Goal: Task Accomplishment & Management: Complete application form

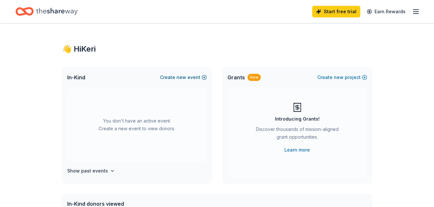
click at [185, 78] on span "new" at bounding box center [181, 78] width 10 height 8
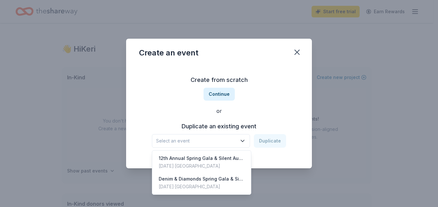
click at [243, 136] on button "Select an event" at bounding box center [201, 141] width 98 height 14
click at [225, 97] on div "Create from scratch Continue or Duplicate an existing event Select an event Dup…" at bounding box center [219, 112] width 160 height 94
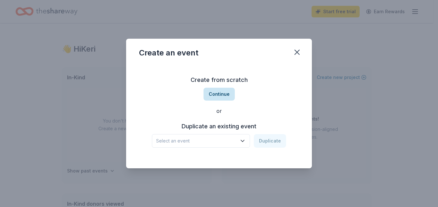
click at [224, 93] on button "Continue" at bounding box center [219, 94] width 31 height 13
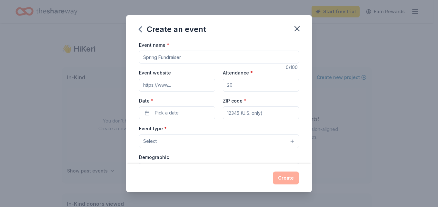
drag, startPoint x: 187, startPoint y: 58, endPoint x: 136, endPoint y: 56, distance: 51.4
click at [136, 56] on div "Event name * 0 /100 Event website Attendance * Date * Pick a date ZIP code * Ev…" at bounding box center [219, 102] width 186 height 123
click at [163, 85] on input "Event website" at bounding box center [177, 85] width 76 height 13
click at [178, 88] on input "Event website" at bounding box center [177, 85] width 76 height 13
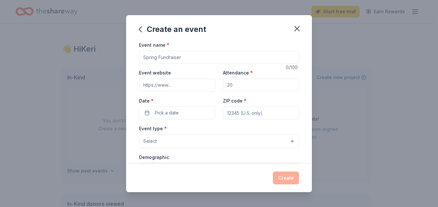
click at [166, 87] on input "Event website" at bounding box center [177, 85] width 76 height 13
paste input "https://go.rallyup.com/owb2026/Campaign/Details"
type input "https://go.rallyup.com/owb2026/Campaign/Details"
click at [231, 87] on input "Attendance *" at bounding box center [261, 85] width 76 height 13
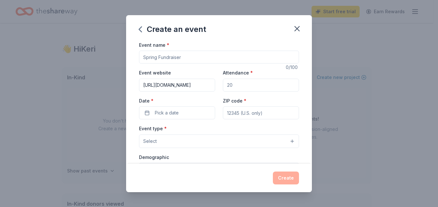
scroll to position [0, 0]
type input "175"
click at [184, 109] on button "Pick a date" at bounding box center [177, 113] width 76 height 13
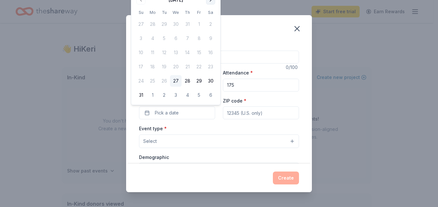
click at [211, 1] on button "Go to next month" at bounding box center [210, -1] width 9 height 9
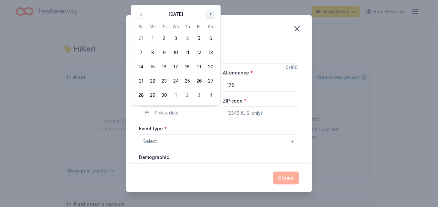
click at [211, 10] on button "Go to next month" at bounding box center [210, 14] width 9 height 9
click at [210, 1] on button "Go to next month" at bounding box center [210, -1] width 9 height 9
click at [212, 16] on button "Go to next month" at bounding box center [210, 14] width 9 height 9
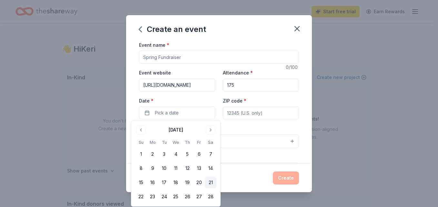
click at [210, 182] on button "21" at bounding box center [211, 183] width 12 height 12
click at [256, 111] on input "ZIP code *" at bounding box center [261, 113] width 76 height 13
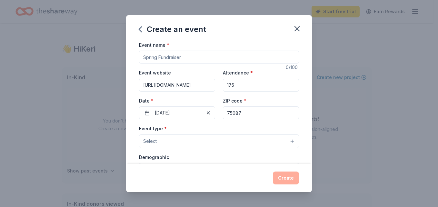
type input "75087"
click at [181, 139] on button "Select" at bounding box center [219, 142] width 160 height 14
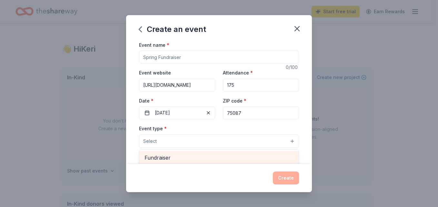
click at [186, 158] on span "Fundraiser" at bounding box center [219, 158] width 149 height 8
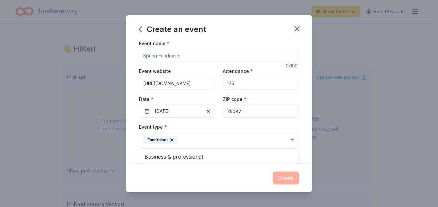
click at [171, 56] on div "Event name * 0 /100 Event website https://go.rallyup.com/owb2026/Campaign/Detai…" at bounding box center [219, 188] width 160 height 299
click at [171, 56] on input "Event name *" at bounding box center [219, 55] width 160 height 13
type input "13th Annual Spring Gala and Fundraiser"
drag, startPoint x: 306, startPoint y: 67, endPoint x: 308, endPoint y: 76, distance: 8.9
click at [308, 76] on div "Event name * 13th Annual Spring Gala and Fundraiser 38 /100 Event website https…" at bounding box center [219, 102] width 186 height 123
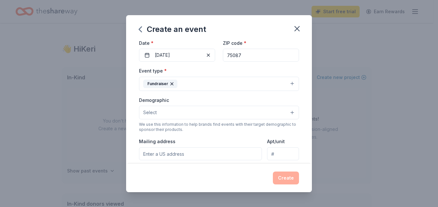
scroll to position [57, 0]
click at [286, 113] on button "Select" at bounding box center [219, 114] width 160 height 14
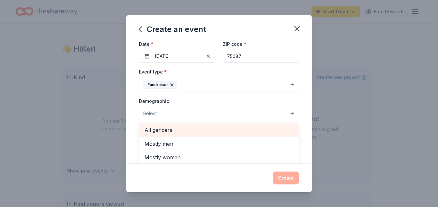
click at [261, 132] on span "All genders" at bounding box center [219, 130] width 149 height 8
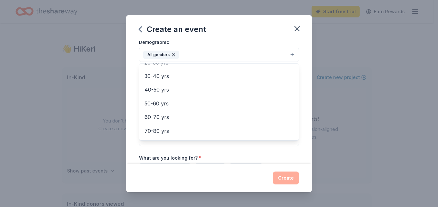
scroll to position [90, 0]
click at [303, 111] on div "Event name * 13th Annual Spring Gala and Fundraiser 38 /100 Event website https…" at bounding box center [219, 102] width 186 height 123
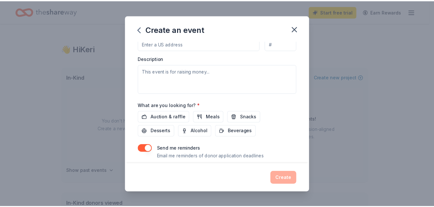
scroll to position [187, 0]
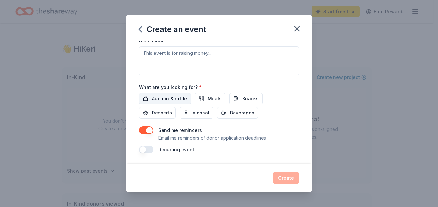
click at [147, 99] on button "Auction & raffle" at bounding box center [165, 99] width 52 height 12
click at [280, 176] on button "Create" at bounding box center [286, 178] width 26 height 13
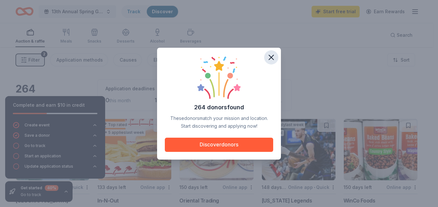
click at [273, 60] on icon "button" at bounding box center [271, 57] width 9 height 9
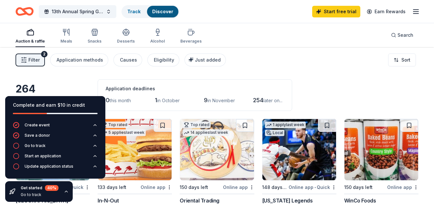
click at [333, 82] on div "264 results in Rockwall, TX Application deadlines 0 this month 1 in October 9 i…" at bounding box center [216, 95] width 403 height 32
click at [65, 193] on icon "button" at bounding box center [66, 191] width 5 height 5
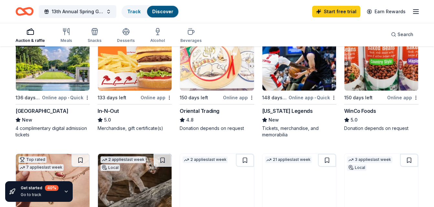
scroll to position [74, 0]
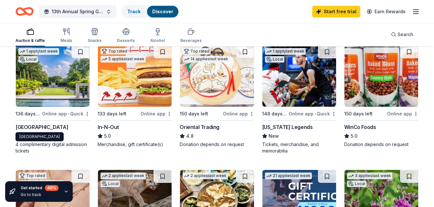
click at [48, 129] on div "Dallas Arboretum and Botanical Garden" at bounding box center [41, 127] width 53 height 8
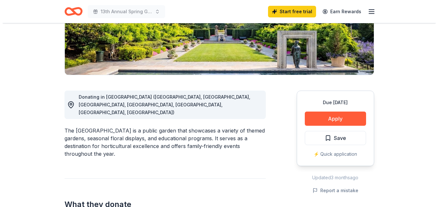
scroll to position [123, 0]
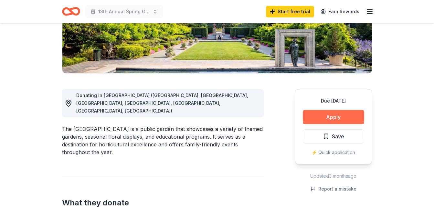
click at [332, 115] on button "Apply" at bounding box center [332, 117] width 61 height 14
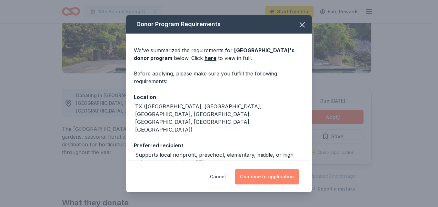
click at [269, 183] on button "Continue to application" at bounding box center [267, 176] width 64 height 15
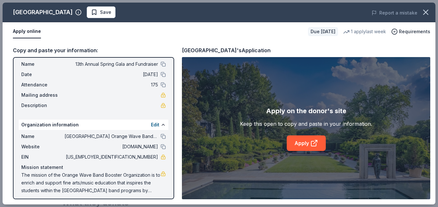
scroll to position [19, 0]
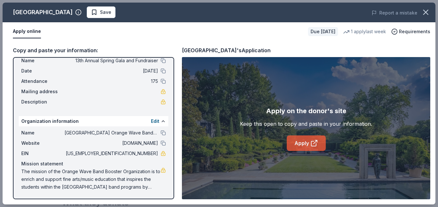
click at [309, 143] on link "Apply" at bounding box center [306, 143] width 39 height 15
drag, startPoint x: 438, startPoint y: 75, endPoint x: 425, endPoint y: 77, distance: 14.0
click at [433, 90] on div "Dallas Arboretum and Botanical Garden Save Report a mistake Apply online Due in…" at bounding box center [219, 103] width 438 height 207
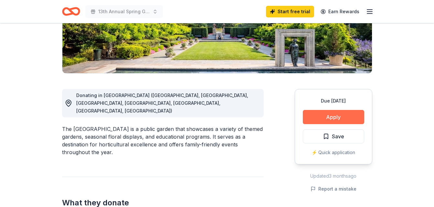
click at [339, 114] on button "Apply" at bounding box center [332, 117] width 61 height 14
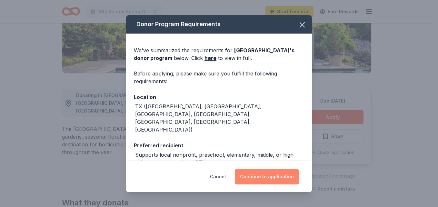
click at [265, 179] on button "Continue to application" at bounding box center [267, 176] width 64 height 15
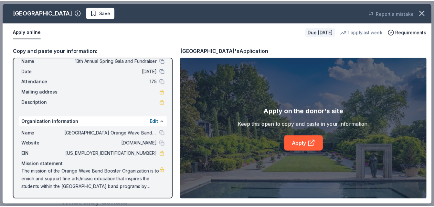
scroll to position [0, 0]
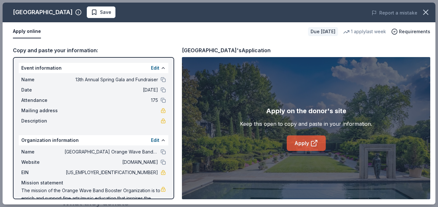
click at [317, 139] on icon at bounding box center [315, 143] width 8 height 8
drag, startPoint x: 438, startPoint y: 101, endPoint x: 438, endPoint y: 127, distance: 26.1
click at [433, 127] on div "Dallas Arboretum and Botanical Garden Save Report a mistake Apply online Due in…" at bounding box center [219, 103] width 438 height 207
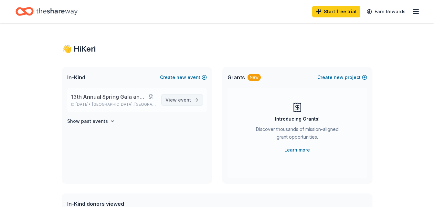
click at [187, 101] on span "event" at bounding box center [184, 99] width 13 height 5
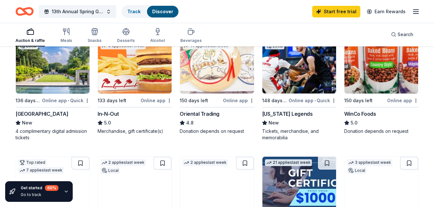
scroll to position [88, 0]
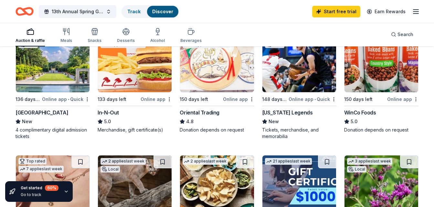
click at [65, 108] on div "1 apply last week Local 136 days left Online app • Quick Dallas Arboretum and B…" at bounding box center [52, 85] width 74 height 109
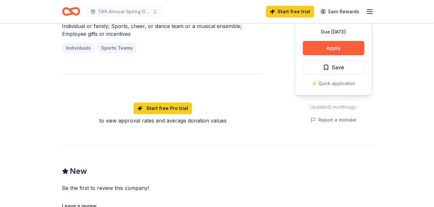
scroll to position [509, 0]
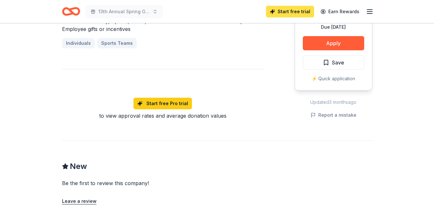
drag, startPoint x: 293, startPoint y: 9, endPoint x: 279, endPoint y: 12, distance: 14.6
click at [279, 12] on link "Start free trial" at bounding box center [290, 12] width 48 height 12
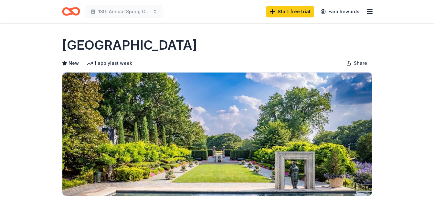
scroll to position [509, 0]
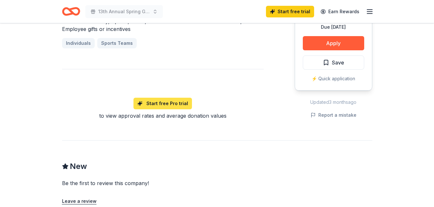
click at [181, 98] on link "Start free Pro trial" at bounding box center [162, 104] width 58 height 12
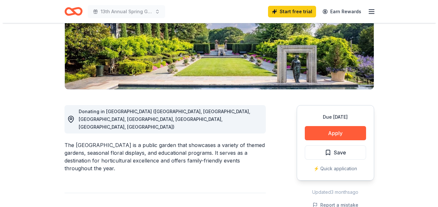
scroll to position [111, 0]
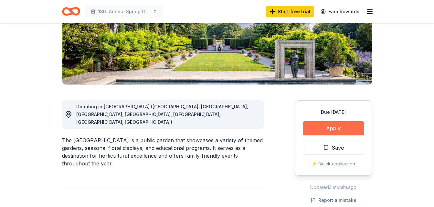
click at [349, 128] on button "Apply" at bounding box center [332, 128] width 61 height 14
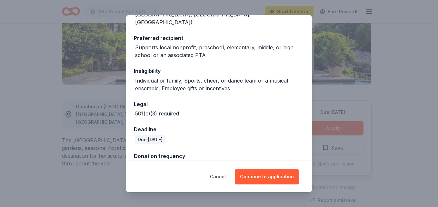
scroll to position [108, 0]
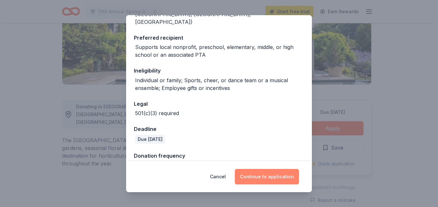
click at [271, 174] on button "Continue to application" at bounding box center [267, 176] width 64 height 15
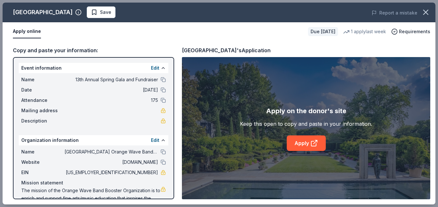
drag, startPoint x: 436, startPoint y: 53, endPoint x: 438, endPoint y: 87, distance: 33.9
click at [433, 87] on div "Dallas Arboretum and Botanical Garden Save Report a mistake Apply online Due in…" at bounding box center [219, 103] width 438 height 207
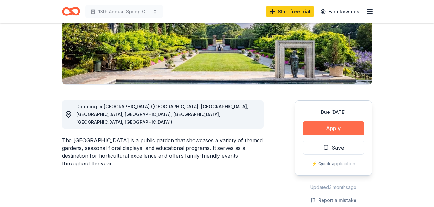
click at [314, 127] on button "Apply" at bounding box center [332, 128] width 61 height 14
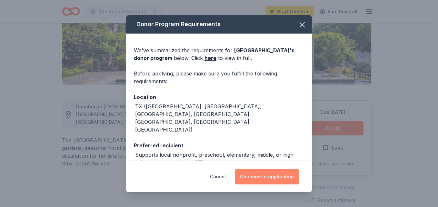
click at [267, 180] on button "Continue to application" at bounding box center [267, 176] width 64 height 15
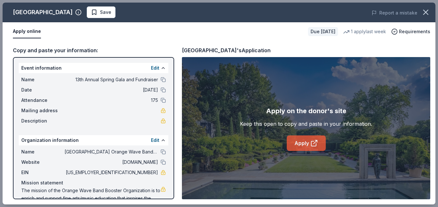
click at [315, 141] on icon at bounding box center [315, 143] width 8 height 8
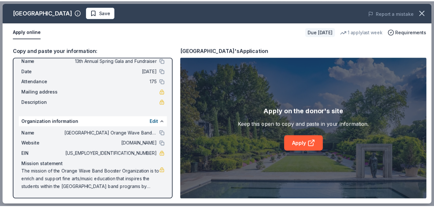
scroll to position [0, 0]
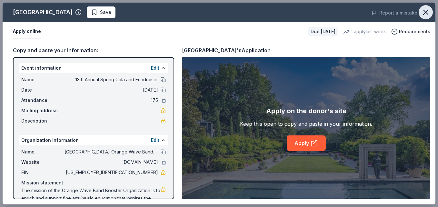
click at [430, 11] on icon "button" at bounding box center [426, 12] width 9 height 9
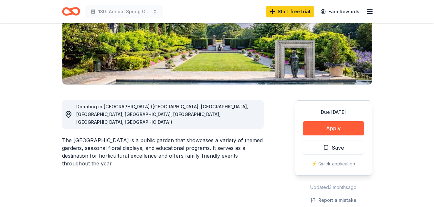
click at [339, 165] on div "⚡️ Quick application" at bounding box center [332, 164] width 61 height 8
click at [321, 167] on div "⚡️ Quick application" at bounding box center [332, 164] width 61 height 8
drag, startPoint x: 433, startPoint y: 37, endPoint x: 428, endPoint y: 84, distance: 47.4
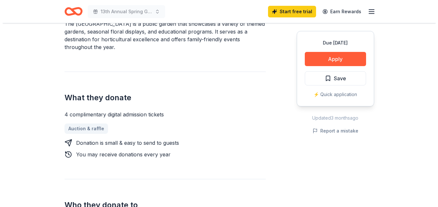
scroll to position [230, 0]
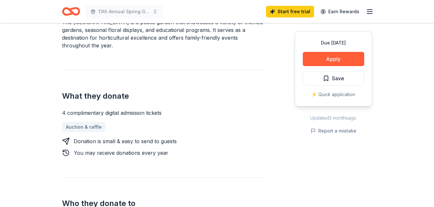
click at [328, 95] on div "⚡️ Quick application" at bounding box center [332, 95] width 61 height 8
click at [334, 53] on button "Apply" at bounding box center [332, 59] width 61 height 14
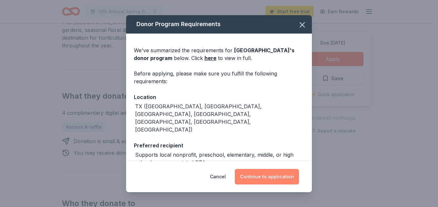
click at [259, 179] on button "Continue to application" at bounding box center [267, 176] width 64 height 15
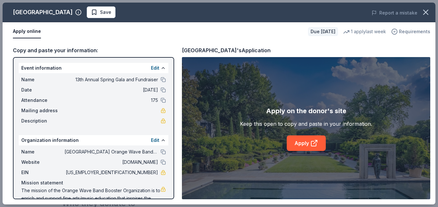
click at [402, 31] on span "Requirements" at bounding box center [414, 32] width 31 height 8
click at [374, 32] on div "1 apply last week" at bounding box center [364, 32] width 43 height 8
click at [317, 30] on div "Due in 136 days" at bounding box center [323, 31] width 30 height 9
click at [32, 31] on button "Apply online" at bounding box center [27, 32] width 28 height 14
click at [30, 35] on button "Apply online" at bounding box center [27, 32] width 28 height 14
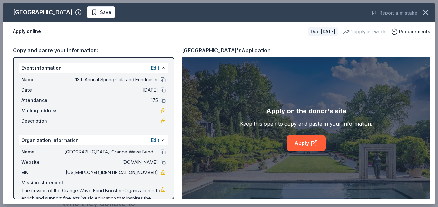
click at [31, 28] on button "Apply online" at bounding box center [27, 32] width 28 height 14
click at [30, 42] on div "Copy and paste your information: Event information Edit Name 13th Annual Spring…" at bounding box center [219, 123] width 433 height 164
click at [31, 28] on button "Apply online" at bounding box center [27, 32] width 28 height 14
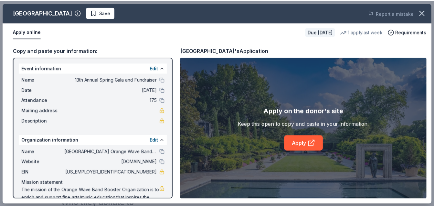
scroll to position [19, 0]
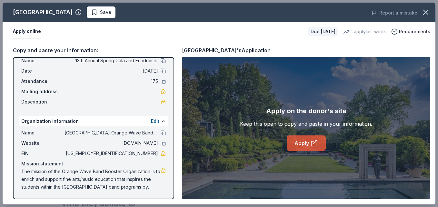
click at [316, 144] on icon at bounding box center [315, 143] width 8 height 8
click at [303, 111] on div "Apply on the donor's site" at bounding box center [306, 111] width 80 height 10
drag, startPoint x: 436, startPoint y: 118, endPoint x: 436, endPoint y: 141, distance: 22.9
click at [433, 141] on div "Dallas Arboretum and Botanical Garden Save Report a mistake Apply online Due in…" at bounding box center [219, 103] width 438 height 207
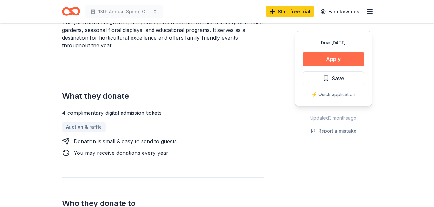
click at [345, 56] on button "Apply" at bounding box center [332, 59] width 61 height 14
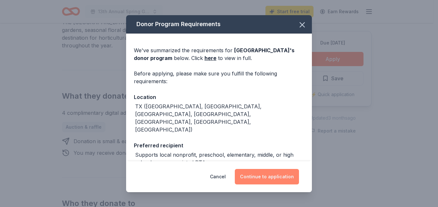
click at [261, 177] on button "Continue to application" at bounding box center [267, 176] width 64 height 15
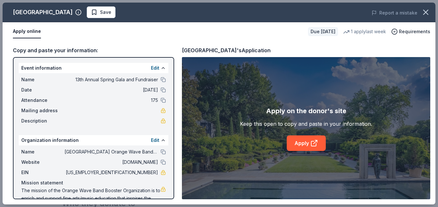
click at [296, 109] on div "Apply on the donor's site" at bounding box center [306, 111] width 80 height 10
click at [314, 108] on div "Apply on the donor's site" at bounding box center [306, 111] width 80 height 10
drag, startPoint x: 437, startPoint y: 54, endPoint x: 438, endPoint y: 70, distance: 16.5
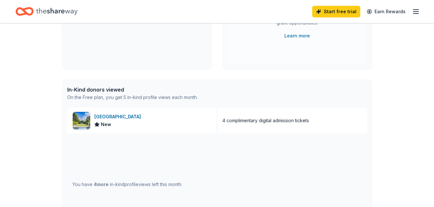
scroll to position [131, 0]
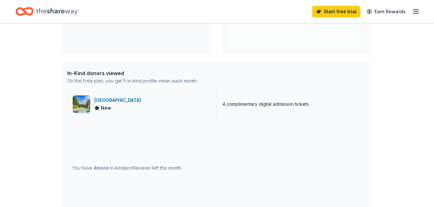
click at [192, 115] on div "[GEOGRAPHIC_DATA] New" at bounding box center [142, 104] width 150 height 26
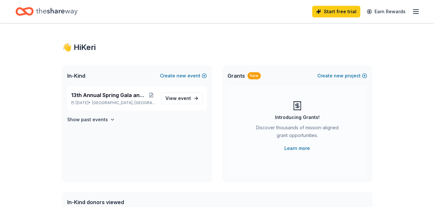
scroll to position [0, 0]
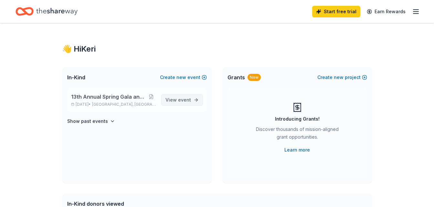
click at [169, 100] on span "View event" at bounding box center [178, 100] width 26 height 8
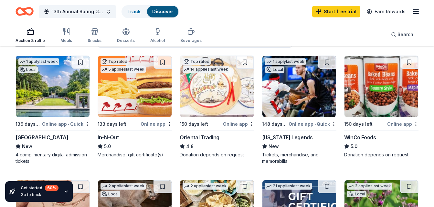
scroll to position [62, 0]
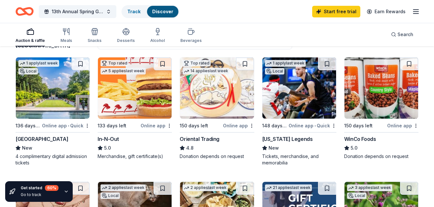
click at [116, 138] on div "In-N-Out" at bounding box center [107, 139] width 21 height 8
click at [287, 139] on div "Texas Legends" at bounding box center [287, 139] width 51 height 8
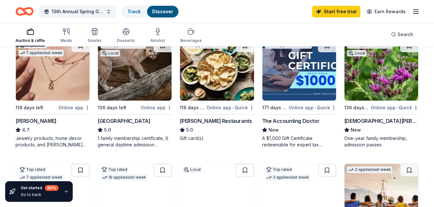
scroll to position [206, 0]
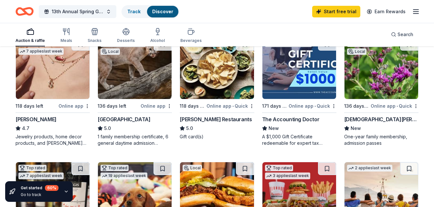
click at [35, 120] on div "Kendra Scott" at bounding box center [35, 120] width 41 height 8
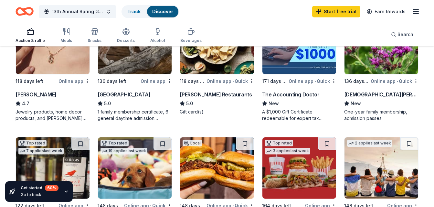
scroll to position [232, 0]
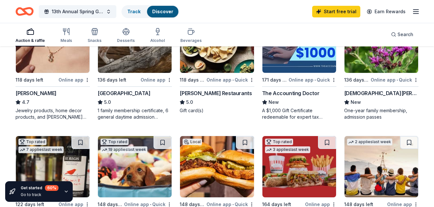
click at [194, 91] on div "[PERSON_NAME] Restaurants" at bounding box center [215, 93] width 72 height 8
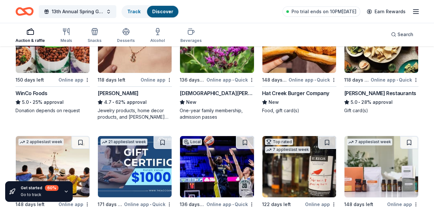
click at [359, 93] on div "Pappas Restaurants" at bounding box center [380, 93] width 72 height 8
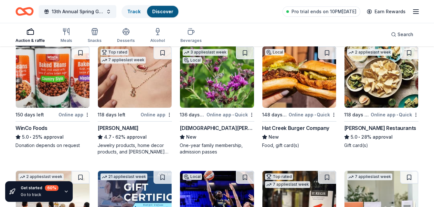
scroll to position [197, 0]
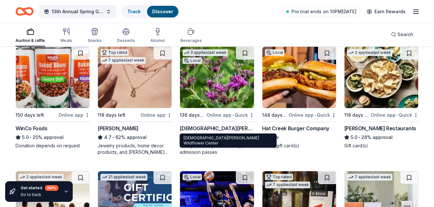
click at [226, 128] on div "Lady Bird Johnson Wildflower Center" at bounding box center [216, 129] width 74 height 8
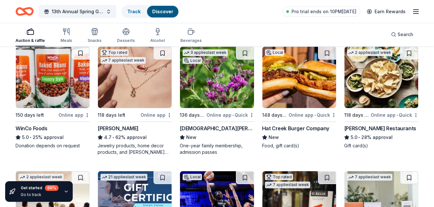
click at [303, 114] on div "Online app • Quick" at bounding box center [312, 115] width 48 height 8
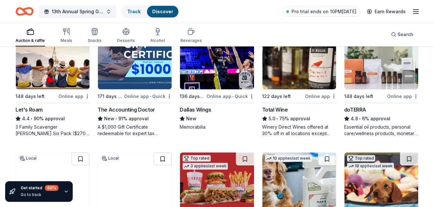
scroll to position [343, 0]
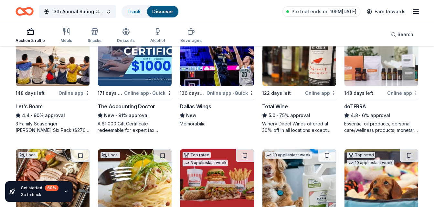
click at [197, 106] on div "Dallas Wings" at bounding box center [194, 107] width 31 height 8
click at [281, 109] on div "Total Wine" at bounding box center [275, 107] width 26 height 8
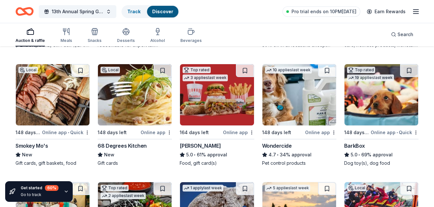
scroll to position [427, 0]
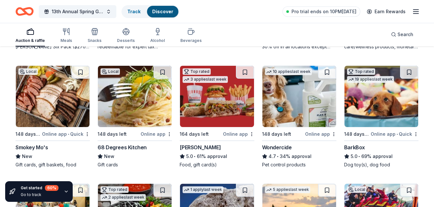
click at [190, 145] on div "Portillo's" at bounding box center [199, 148] width 41 height 8
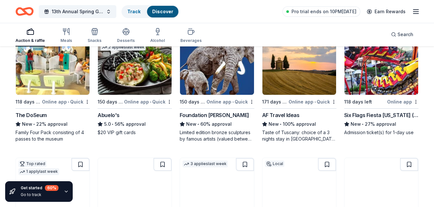
scroll to position [571, 0]
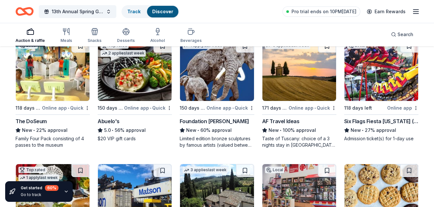
click at [110, 122] on div "Abuelo's" at bounding box center [108, 122] width 22 height 8
drag, startPoint x: 433, startPoint y: 178, endPoint x: 420, endPoint y: 186, distance: 15.2
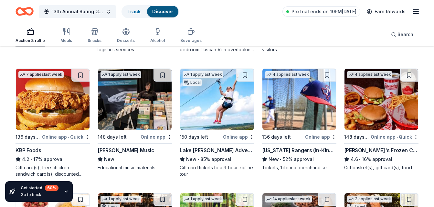
scroll to position [793, 0]
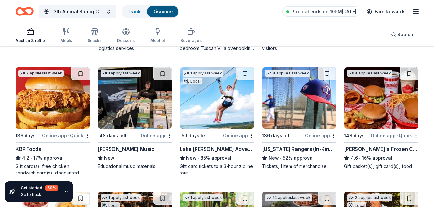
click at [403, 148] on div "Freddy's Frozen Custard & Steakburgers" at bounding box center [381, 149] width 74 height 8
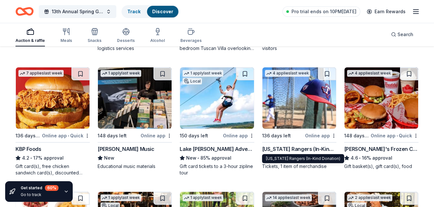
click at [300, 149] on div "Texas Rangers (In-Kind Donation)" at bounding box center [299, 149] width 74 height 8
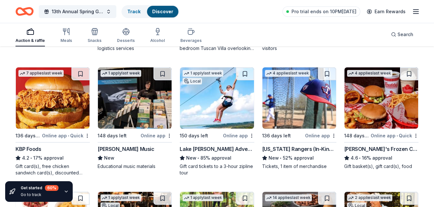
click at [31, 145] on div "7 applies last week 136 days left Online app • Quick KBP Foods 4.2 • 17% approv…" at bounding box center [52, 121] width 74 height 109
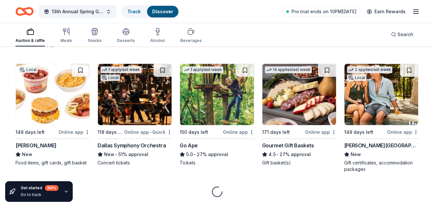
scroll to position [925, 0]
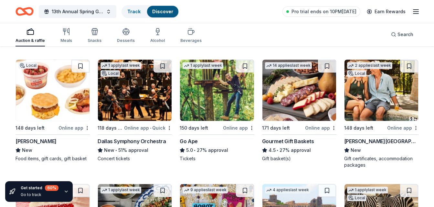
click at [144, 139] on div "Dallas Symphony Orchestra" at bounding box center [131, 142] width 68 height 8
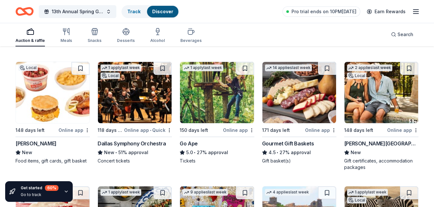
scroll to position [914, 0]
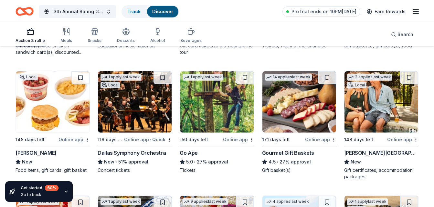
click at [29, 152] on div "Bill Miller" at bounding box center [35, 153] width 41 height 8
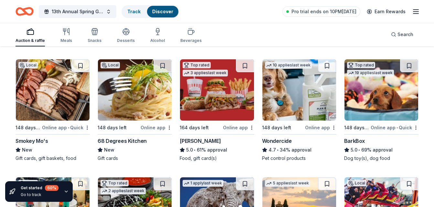
scroll to position [436, 0]
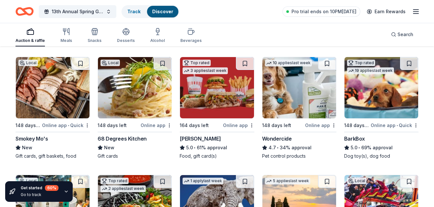
click at [35, 137] on div "Smokey Mo's" at bounding box center [31, 139] width 33 height 8
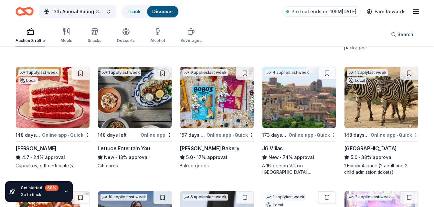
scroll to position [1056, 0]
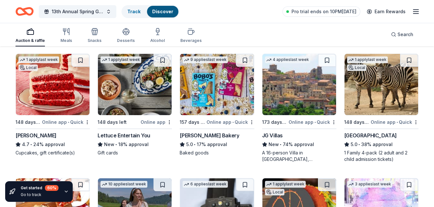
click at [201, 134] on div "Bobo's Bakery" at bounding box center [208, 136] width 59 height 8
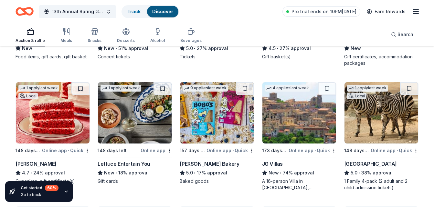
scroll to position [1017, 0]
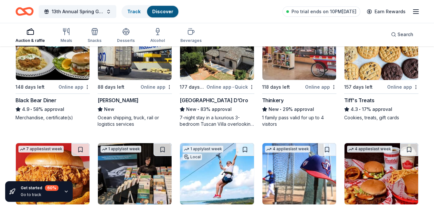
scroll to position [712, 0]
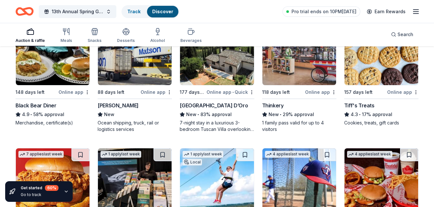
click at [48, 106] on div "Black Bear Diner" at bounding box center [35, 106] width 41 height 8
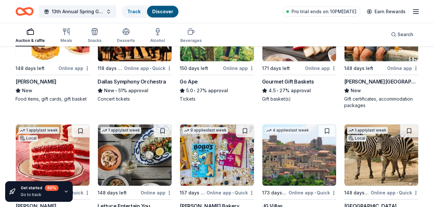
scroll to position [982, 0]
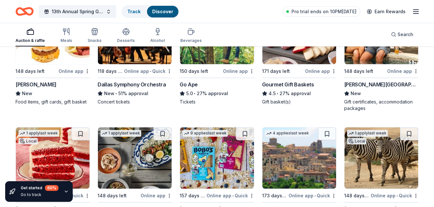
click at [390, 85] on div "La Cantera Resort & Spa" at bounding box center [381, 85] width 74 height 8
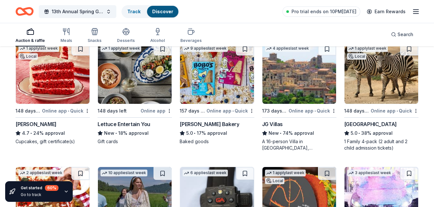
scroll to position [1066, 0]
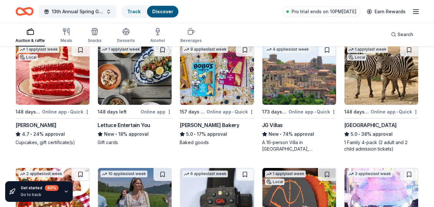
click at [108, 125] on div "Lettuce Entertain You" at bounding box center [123, 125] width 53 height 8
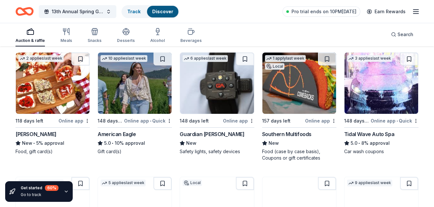
scroll to position [1190, 0]
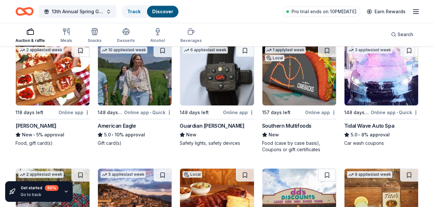
click at [29, 126] on div "Grimaldi's" at bounding box center [35, 126] width 41 height 8
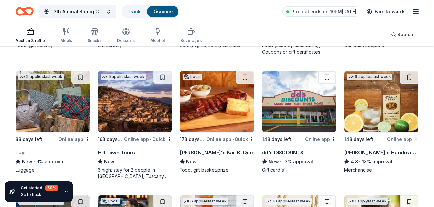
scroll to position [1293, 0]
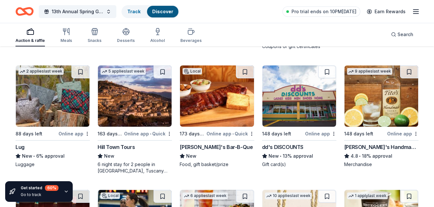
click at [383, 145] on div "Tito's Handmade Vodka" at bounding box center [381, 147] width 74 height 8
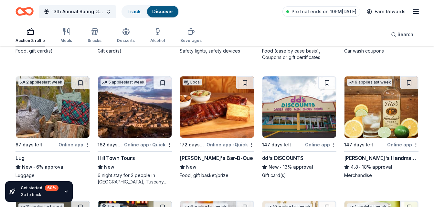
scroll to position [1300, 0]
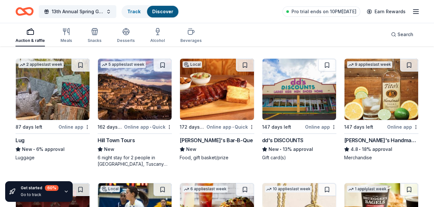
click at [226, 138] on div "Soulman's Bar-B-Que" at bounding box center [215, 141] width 73 height 8
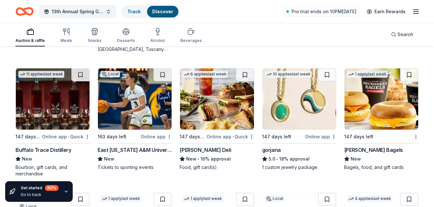
scroll to position [1420, 0]
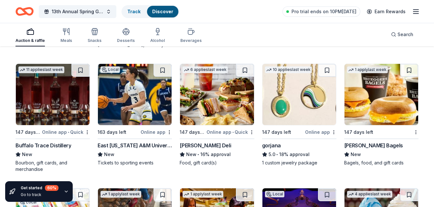
click at [60, 146] on div "Buffalo Trace Distillery" at bounding box center [43, 146] width 56 height 8
click at [204, 145] on div "McAlister's Deli" at bounding box center [204, 146] width 51 height 8
click at [274, 149] on div "gorjana" at bounding box center [271, 146] width 19 height 8
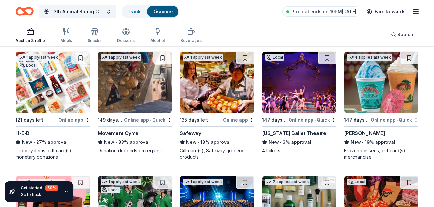
scroll to position [1561, 0]
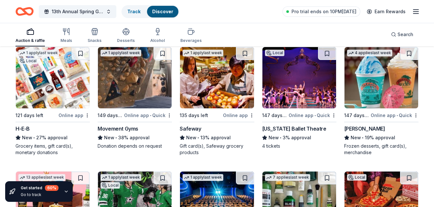
click at [21, 127] on div "H-E-B" at bounding box center [22, 129] width 14 height 8
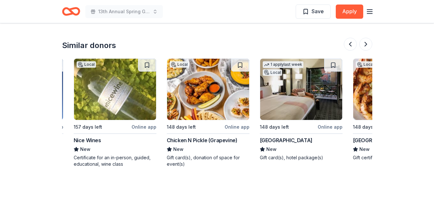
scroll to position [0, 454]
click at [198, 137] on div "Chicken N Pickle (Grapevine)" at bounding box center [201, 141] width 71 height 8
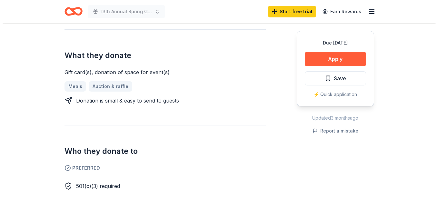
scroll to position [245, 0]
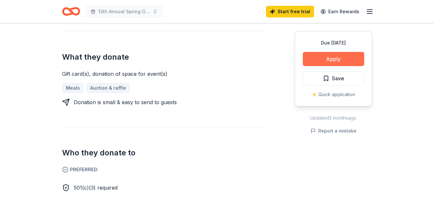
click at [337, 56] on button "Apply" at bounding box center [332, 59] width 61 height 14
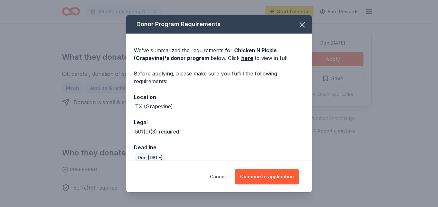
scroll to position [9, 0]
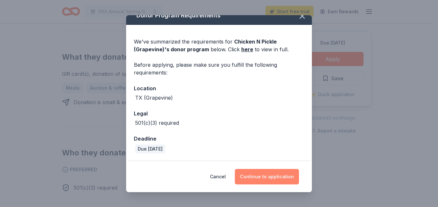
click at [275, 175] on button "Continue to application" at bounding box center [267, 176] width 64 height 15
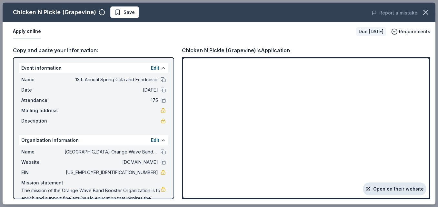
click at [398, 189] on link "Open on their website" at bounding box center [395, 189] width 64 height 13
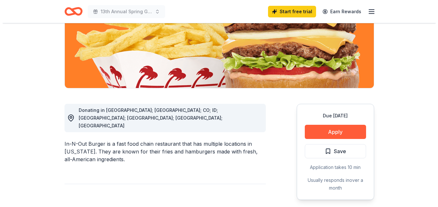
scroll to position [106, 0]
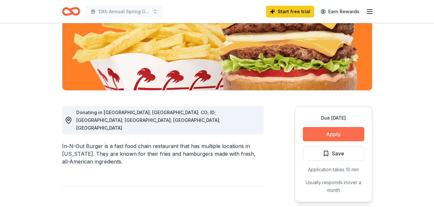
click at [337, 131] on button "Apply" at bounding box center [332, 134] width 61 height 14
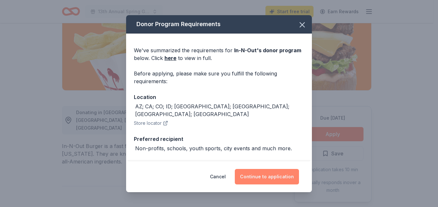
click at [280, 174] on button "Continue to application" at bounding box center [267, 176] width 64 height 15
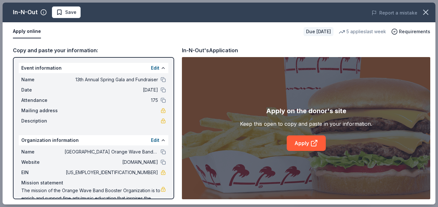
click at [323, 112] on div "Apply on the donor's site" at bounding box center [306, 111] width 80 height 10
click at [317, 142] on icon at bounding box center [316, 141] width 2 height 2
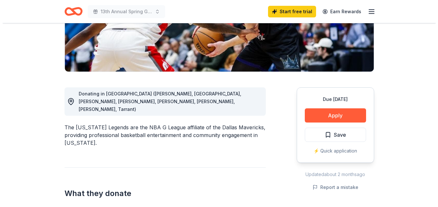
scroll to position [126, 0]
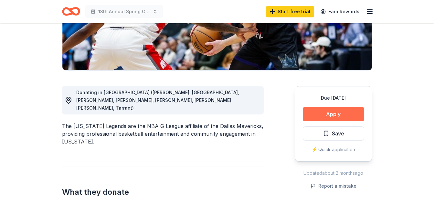
click at [337, 113] on button "Apply" at bounding box center [332, 114] width 61 height 14
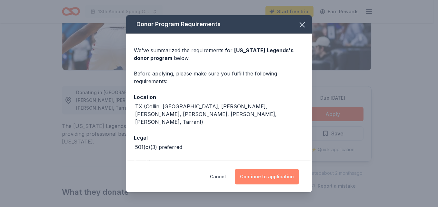
click at [282, 178] on button "Continue to application" at bounding box center [267, 176] width 64 height 15
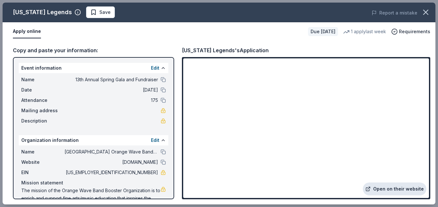
drag, startPoint x: 399, startPoint y: 188, endPoint x: 389, endPoint y: 193, distance: 11.1
click at [389, 193] on link "Open on their website" at bounding box center [395, 189] width 64 height 13
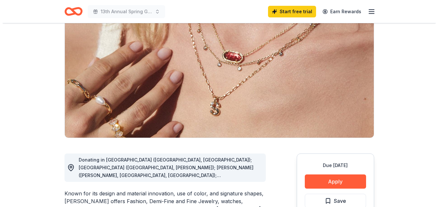
scroll to position [59, 0]
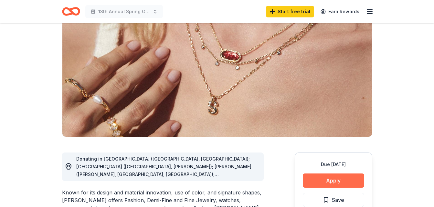
click at [330, 179] on button "Apply" at bounding box center [332, 181] width 61 height 14
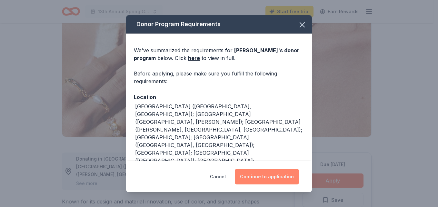
click at [288, 181] on button "Continue to application" at bounding box center [267, 176] width 64 height 15
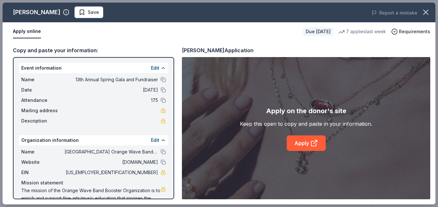
click at [304, 111] on div "Apply on the donor's site" at bounding box center [306, 111] width 80 height 10
click at [315, 145] on icon at bounding box center [315, 143] width 8 height 8
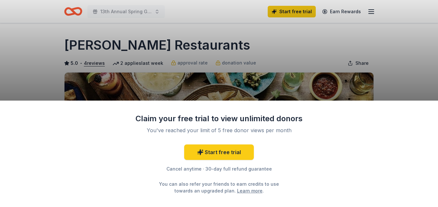
click at [433, 44] on div "Claim your free trial to view unlimited donors You've reached your limit of 5 f…" at bounding box center [219, 103] width 438 height 207
click at [409, 58] on div "Claim your free trial to view unlimited donors You've reached your limit of 5 f…" at bounding box center [219, 103] width 438 height 207
click at [222, 154] on link "Start free trial" at bounding box center [219, 152] width 70 height 15
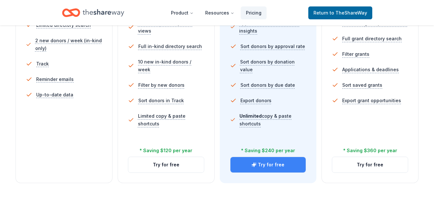
scroll to position [221, 0]
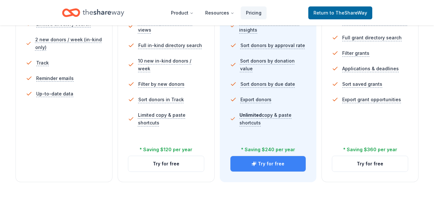
click at [268, 169] on button "Try for free" at bounding box center [268, 163] width 76 height 15
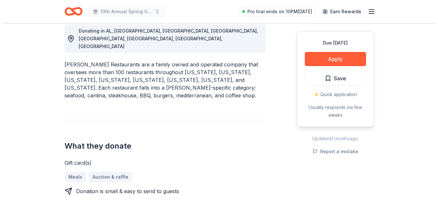
scroll to position [187, 0]
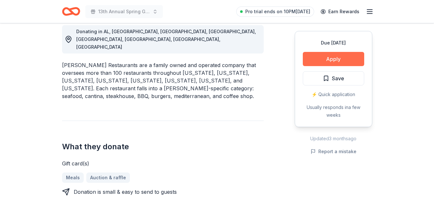
click at [345, 56] on button "Apply" at bounding box center [332, 59] width 61 height 14
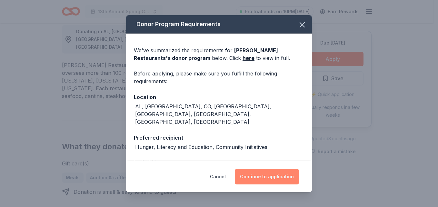
click at [276, 175] on button "Continue to application" at bounding box center [267, 176] width 64 height 15
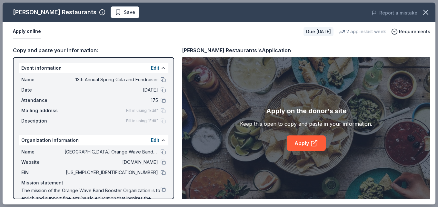
click at [309, 110] on div "Apply on the donor's site" at bounding box center [306, 111] width 80 height 10
click at [314, 143] on icon at bounding box center [316, 142] width 4 height 4
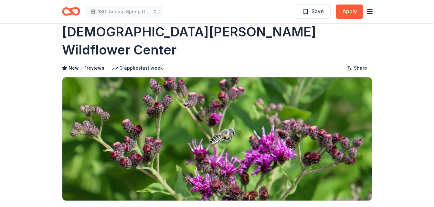
scroll to position [2, 0]
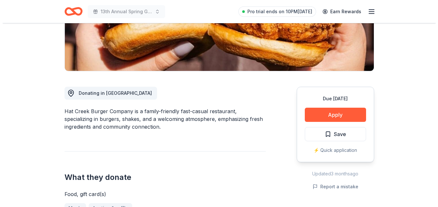
scroll to position [128, 0]
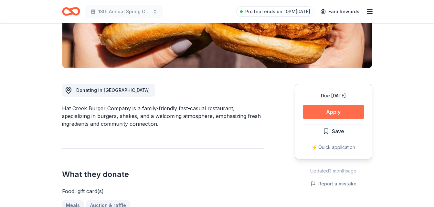
click at [342, 112] on button "Apply" at bounding box center [332, 112] width 61 height 14
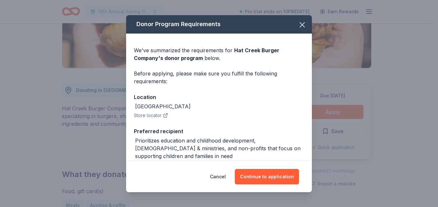
click at [342, 112] on div "Donor Program Requirements We've summarized the requirements for Hat Creek Burg…" at bounding box center [219, 103] width 438 height 207
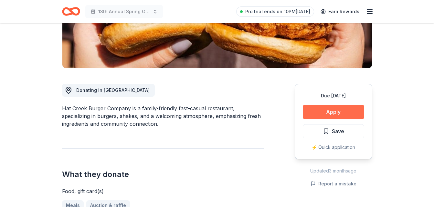
click at [347, 110] on button "Apply" at bounding box center [332, 112] width 61 height 14
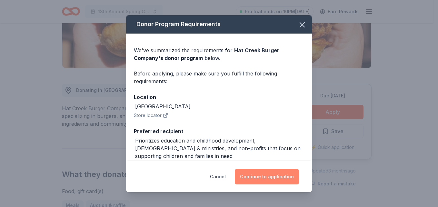
click at [269, 181] on button "Continue to application" at bounding box center [267, 176] width 64 height 15
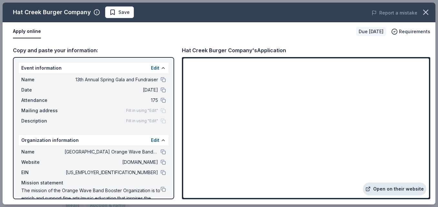
click at [391, 187] on link "Open on their website" at bounding box center [395, 189] width 64 height 13
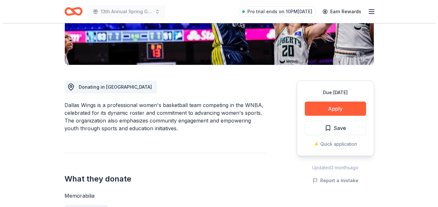
scroll to position [157, 0]
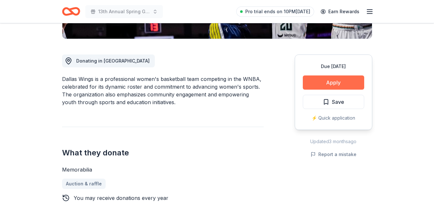
click at [341, 80] on button "Apply" at bounding box center [332, 83] width 61 height 14
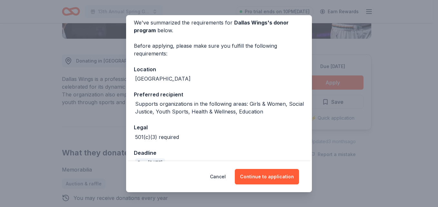
scroll to position [29, 0]
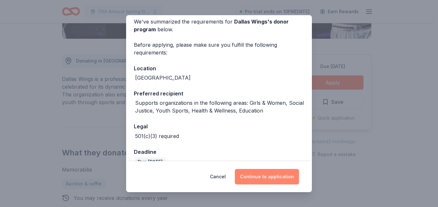
click at [268, 178] on button "Continue to application" at bounding box center [267, 176] width 64 height 15
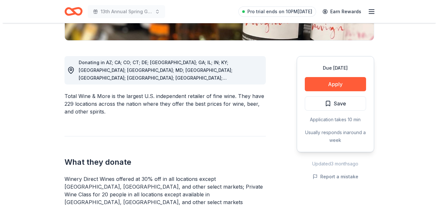
scroll to position [206, 0]
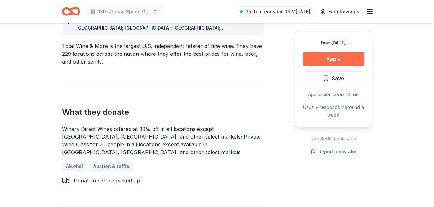
click at [352, 59] on button "Apply" at bounding box center [332, 59] width 61 height 14
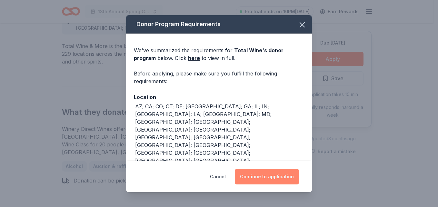
click at [272, 176] on button "Continue to application" at bounding box center [267, 176] width 64 height 15
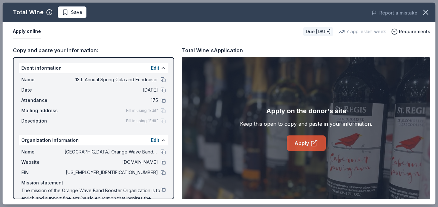
click at [312, 143] on icon at bounding box center [314, 143] width 5 height 5
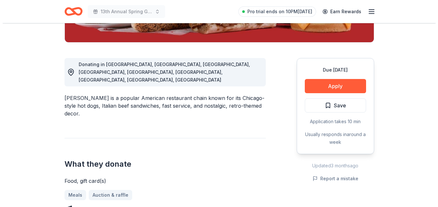
scroll to position [155, 0]
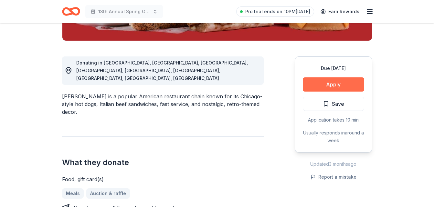
click at [342, 83] on button "Apply" at bounding box center [332, 84] width 61 height 14
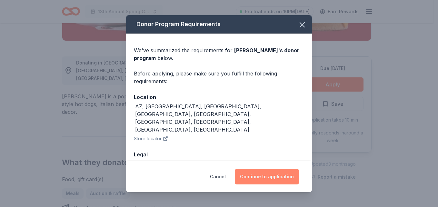
click at [273, 173] on button "Continue to application" at bounding box center [267, 176] width 64 height 15
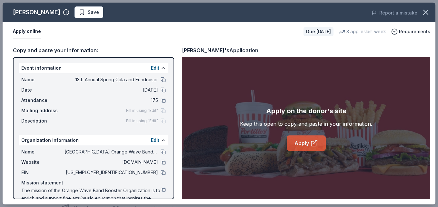
click at [320, 144] on link "Apply" at bounding box center [306, 143] width 39 height 15
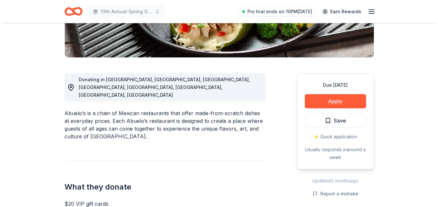
scroll to position [146, 0]
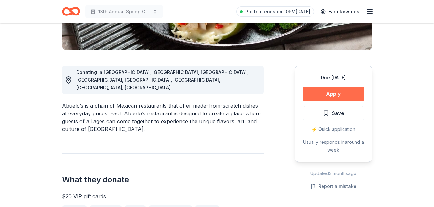
click at [336, 94] on button "Apply" at bounding box center [332, 94] width 61 height 14
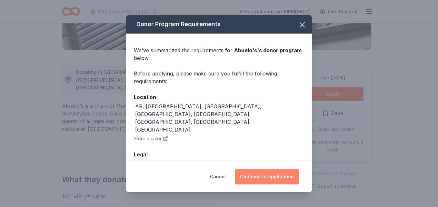
click at [274, 177] on button "Continue to application" at bounding box center [267, 176] width 64 height 15
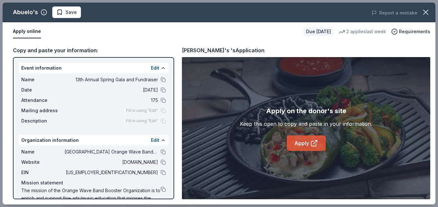
click at [309, 143] on link "Apply" at bounding box center [306, 143] width 39 height 15
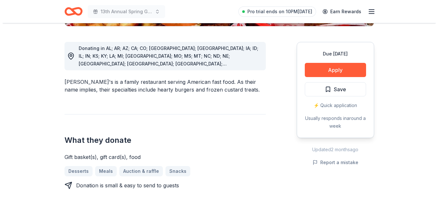
scroll to position [195, 0]
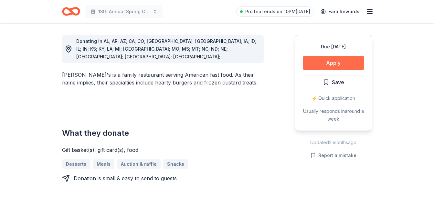
click at [352, 56] on button "Apply" at bounding box center [332, 63] width 61 height 14
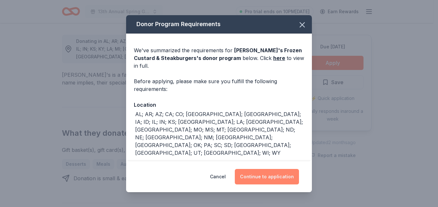
click at [277, 175] on button "Continue to application" at bounding box center [267, 176] width 64 height 15
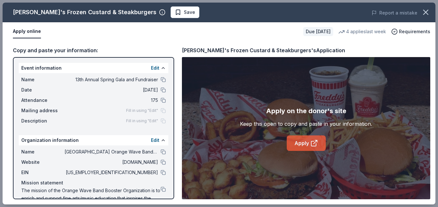
click at [300, 149] on link "Apply" at bounding box center [306, 143] width 39 height 15
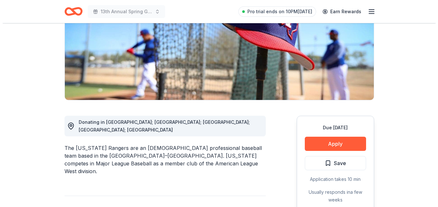
scroll to position [112, 0]
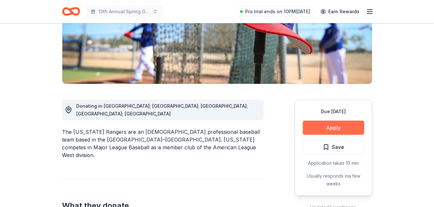
click at [341, 131] on button "Apply" at bounding box center [332, 128] width 61 height 14
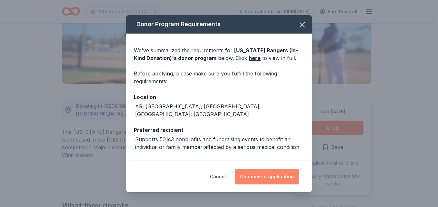
click at [283, 173] on button "Continue to application" at bounding box center [267, 176] width 64 height 15
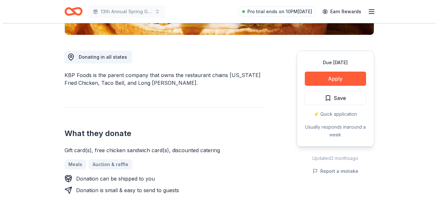
scroll to position [162, 0]
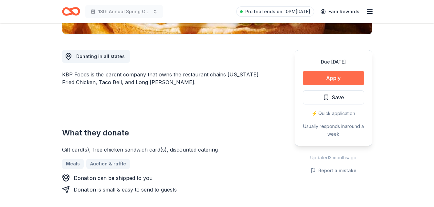
click at [335, 71] on button "Apply" at bounding box center [332, 78] width 61 height 14
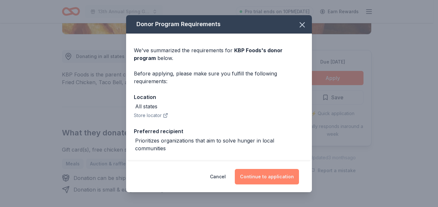
click at [271, 181] on button "Continue to application" at bounding box center [267, 176] width 64 height 15
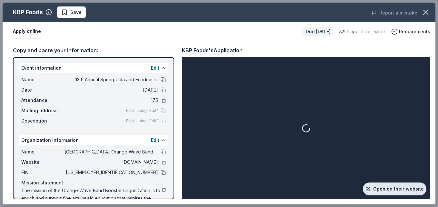
click at [400, 188] on link "Open on their website" at bounding box center [395, 189] width 64 height 13
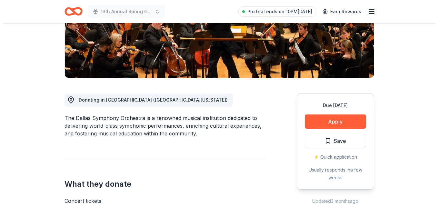
scroll to position [160, 0]
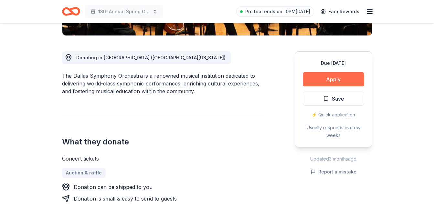
click at [342, 77] on button "Apply" at bounding box center [332, 79] width 61 height 14
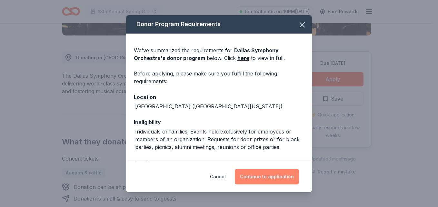
click at [273, 180] on button "Continue to application" at bounding box center [267, 176] width 64 height 15
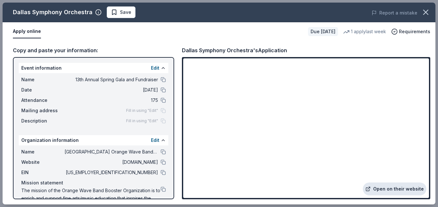
click at [406, 191] on link "Open on their website" at bounding box center [395, 189] width 64 height 13
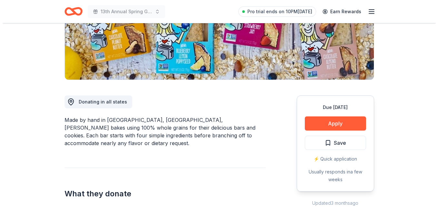
scroll to position [129, 0]
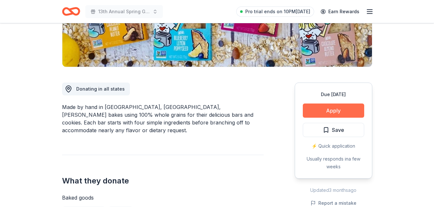
click at [343, 111] on button "Apply" at bounding box center [332, 111] width 61 height 14
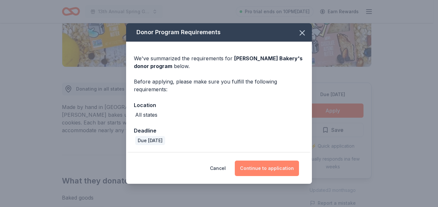
click at [274, 169] on button "Continue to application" at bounding box center [267, 168] width 64 height 15
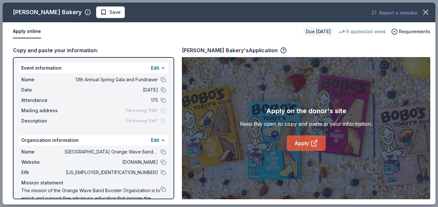
click at [313, 145] on icon at bounding box center [315, 143] width 8 height 8
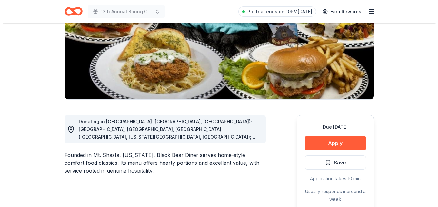
scroll to position [98, 0]
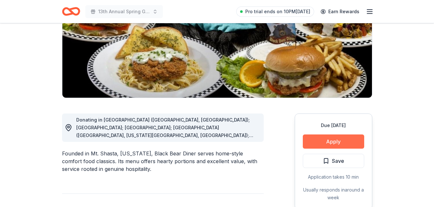
click at [355, 137] on button "Apply" at bounding box center [332, 142] width 61 height 14
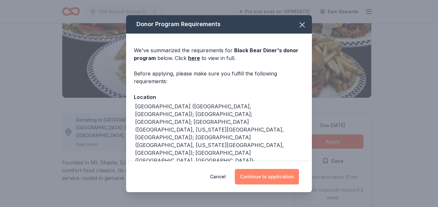
click at [261, 181] on button "Continue to application" at bounding box center [267, 176] width 64 height 15
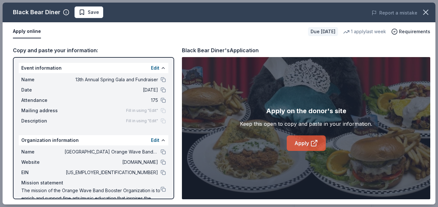
click at [305, 142] on link "Apply" at bounding box center [306, 143] width 39 height 15
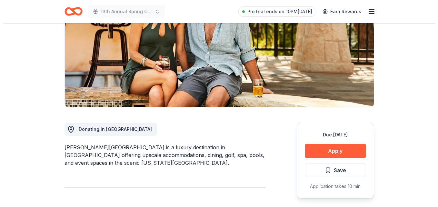
scroll to position [92, 0]
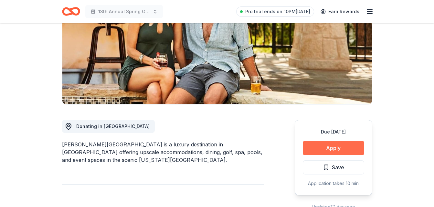
click at [333, 148] on button "Apply" at bounding box center [332, 148] width 61 height 14
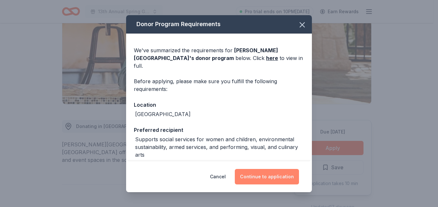
click at [282, 181] on button "Continue to application" at bounding box center [267, 176] width 64 height 15
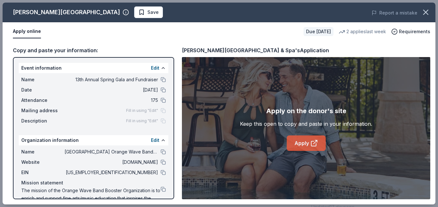
click at [306, 142] on link "Apply" at bounding box center [306, 143] width 39 height 15
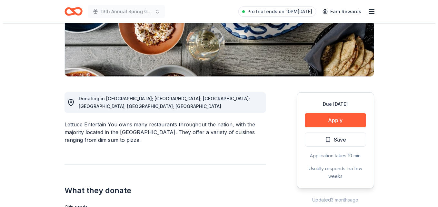
scroll to position [121, 0]
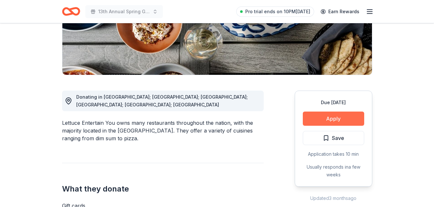
click at [325, 119] on button "Apply" at bounding box center [332, 119] width 61 height 14
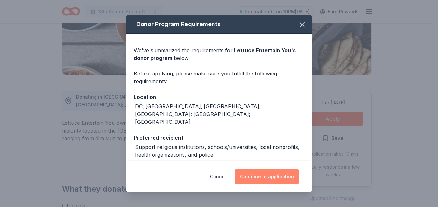
click at [271, 174] on button "Continue to application" at bounding box center [267, 176] width 64 height 15
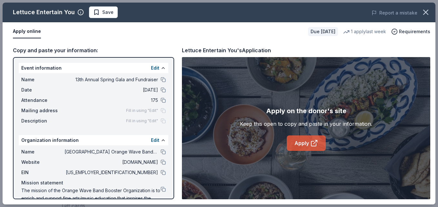
click at [317, 138] on link "Apply" at bounding box center [306, 143] width 39 height 15
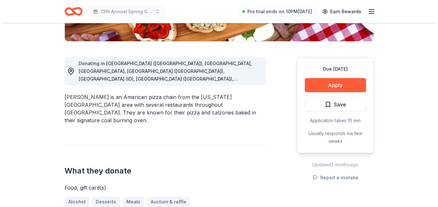
scroll to position [156, 0]
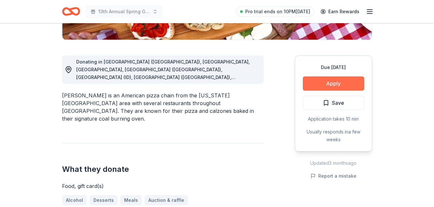
click at [335, 81] on button "Apply" at bounding box center [332, 84] width 61 height 14
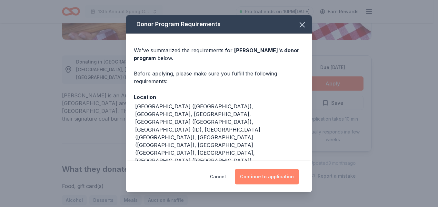
click at [275, 174] on button "Continue to application" at bounding box center [267, 176] width 64 height 15
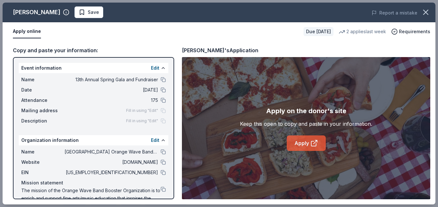
click at [299, 148] on link "Apply" at bounding box center [306, 143] width 39 height 15
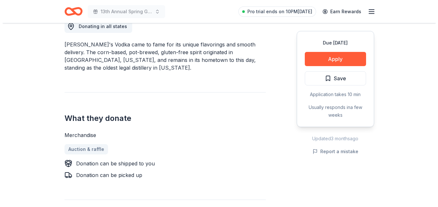
scroll to position [195, 0]
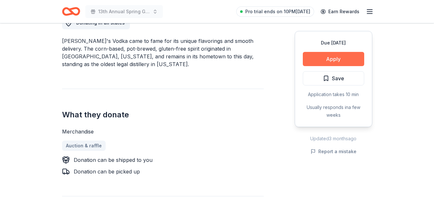
click at [346, 58] on button "Apply" at bounding box center [332, 59] width 61 height 14
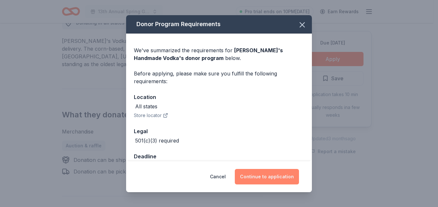
click at [277, 174] on button "Continue to application" at bounding box center [267, 176] width 64 height 15
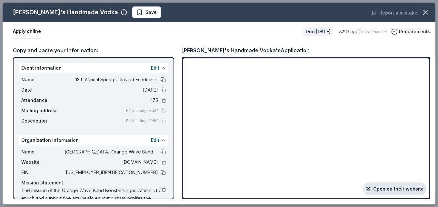
click at [393, 190] on link "Open on their website" at bounding box center [395, 189] width 64 height 13
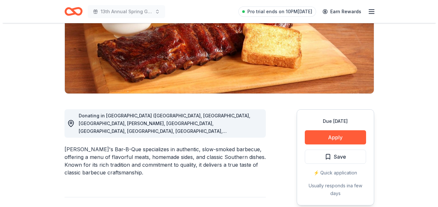
scroll to position [102, 0]
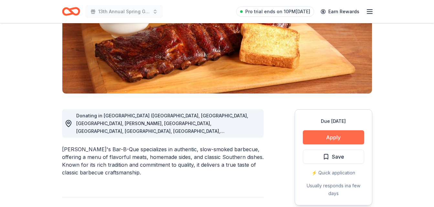
click at [346, 139] on button "Apply" at bounding box center [332, 137] width 61 height 14
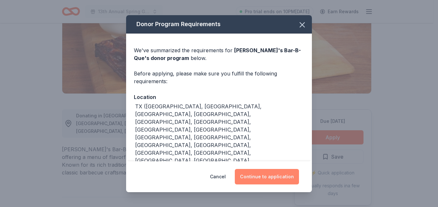
click at [274, 176] on button "Continue to application" at bounding box center [267, 176] width 64 height 15
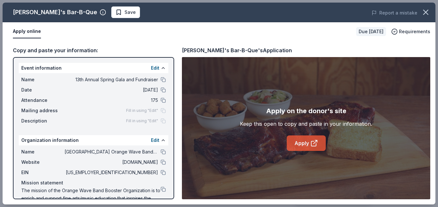
click at [313, 143] on icon at bounding box center [315, 143] width 8 height 8
click at [305, 114] on div "Apply on the donor's site" at bounding box center [306, 111] width 80 height 10
click at [295, 141] on link "Apply" at bounding box center [306, 143] width 39 height 15
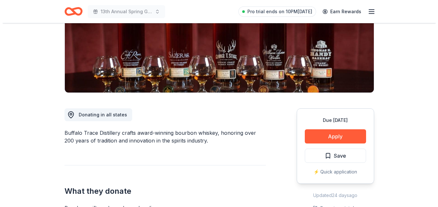
scroll to position [103, 0]
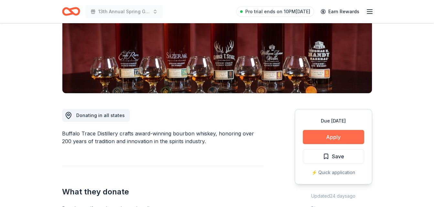
click at [339, 135] on button "Apply" at bounding box center [332, 137] width 61 height 14
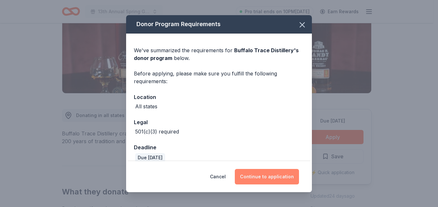
click at [281, 180] on button "Continue to application" at bounding box center [267, 176] width 64 height 15
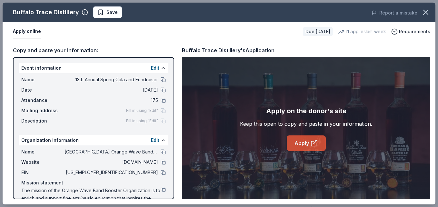
click at [304, 140] on link "Apply" at bounding box center [306, 143] width 39 height 15
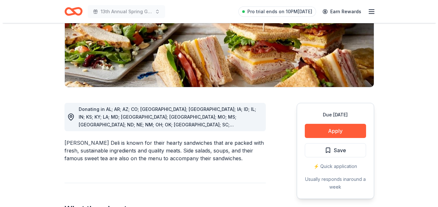
scroll to position [113, 0]
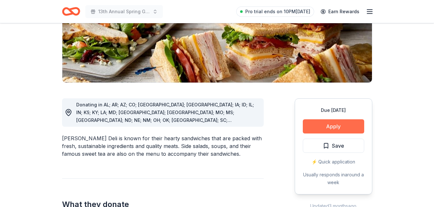
click at [345, 127] on button "Apply" at bounding box center [332, 126] width 61 height 14
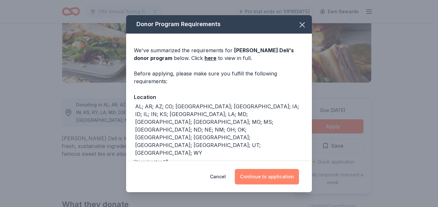
click at [276, 177] on button "Continue to application" at bounding box center [267, 176] width 64 height 15
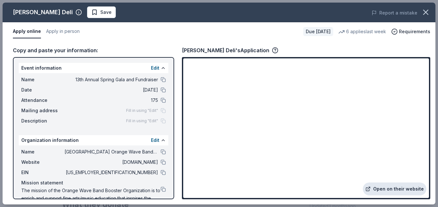
click at [393, 189] on link "Open on their website" at bounding box center [395, 189] width 64 height 13
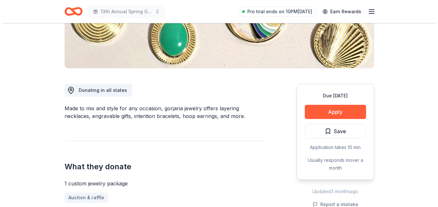
scroll to position [130, 0]
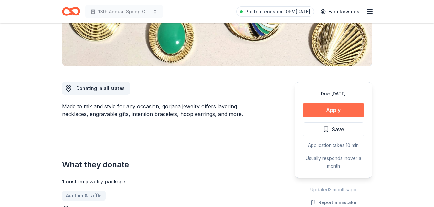
click at [348, 110] on button "Apply" at bounding box center [332, 110] width 61 height 14
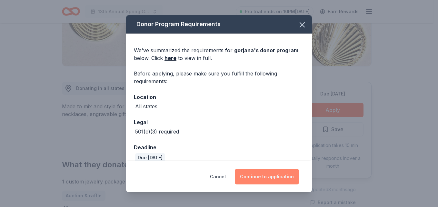
click at [280, 178] on button "Continue to application" at bounding box center [267, 176] width 64 height 15
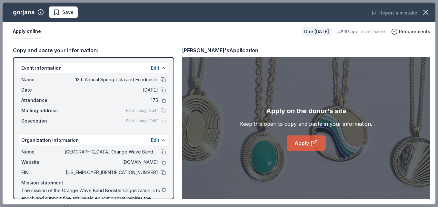
click at [306, 140] on link "Apply" at bounding box center [306, 143] width 39 height 15
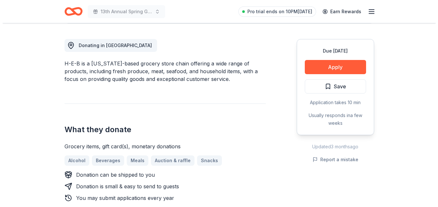
scroll to position [175, 0]
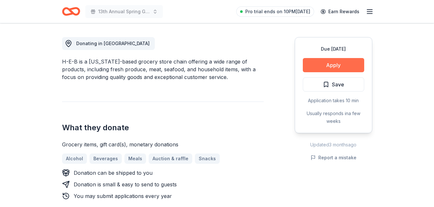
click at [352, 62] on button "Apply" at bounding box center [332, 65] width 61 height 14
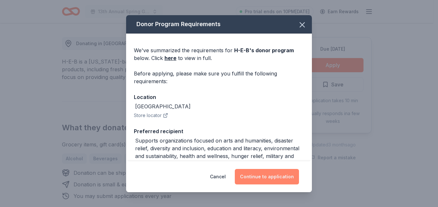
click at [273, 176] on button "Continue to application" at bounding box center [267, 176] width 64 height 15
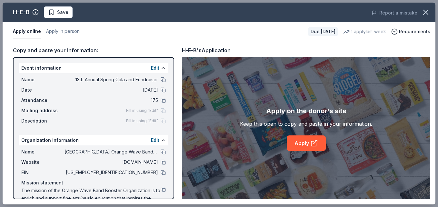
click at [273, 176] on div "Apply on the donor's site Keep this open to copy and paste in your information.…" at bounding box center [306, 128] width 249 height 142
click at [310, 144] on link "Apply" at bounding box center [306, 143] width 39 height 15
